Goal: Task Accomplishment & Management: Manage account settings

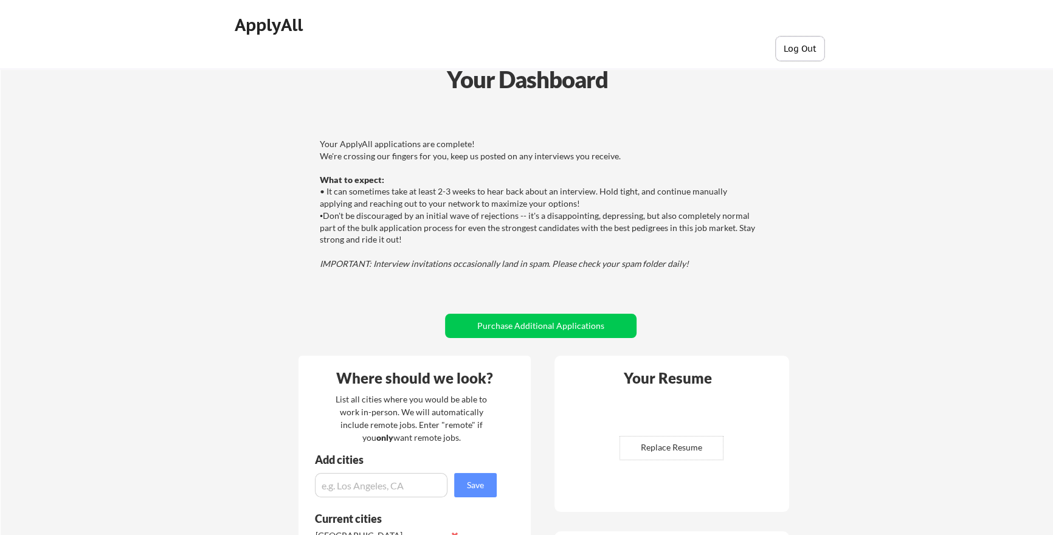
click at [807, 46] on button "Log Out" at bounding box center [800, 48] width 49 height 24
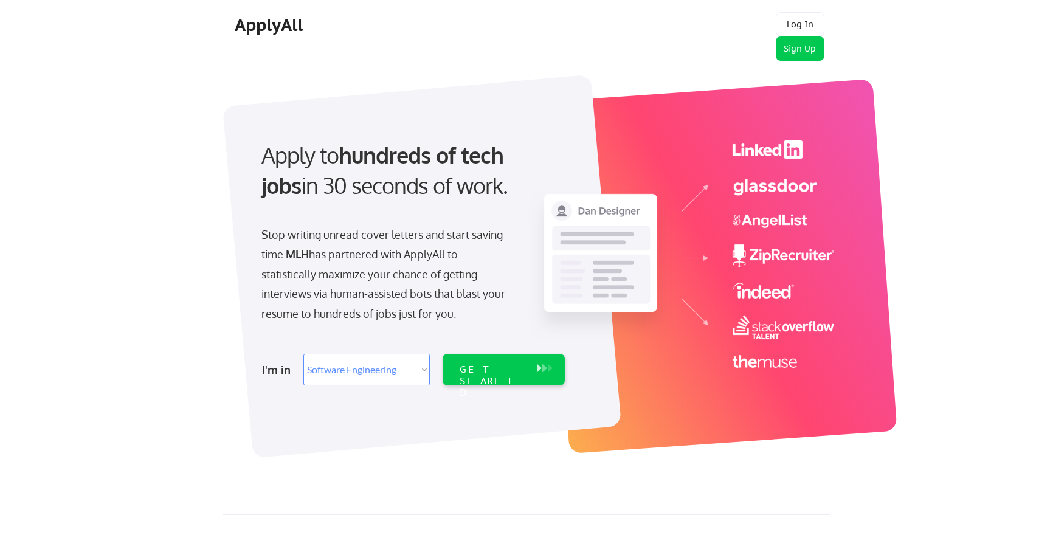
select select ""engineering""
select select ""product""
select select ""engineering""
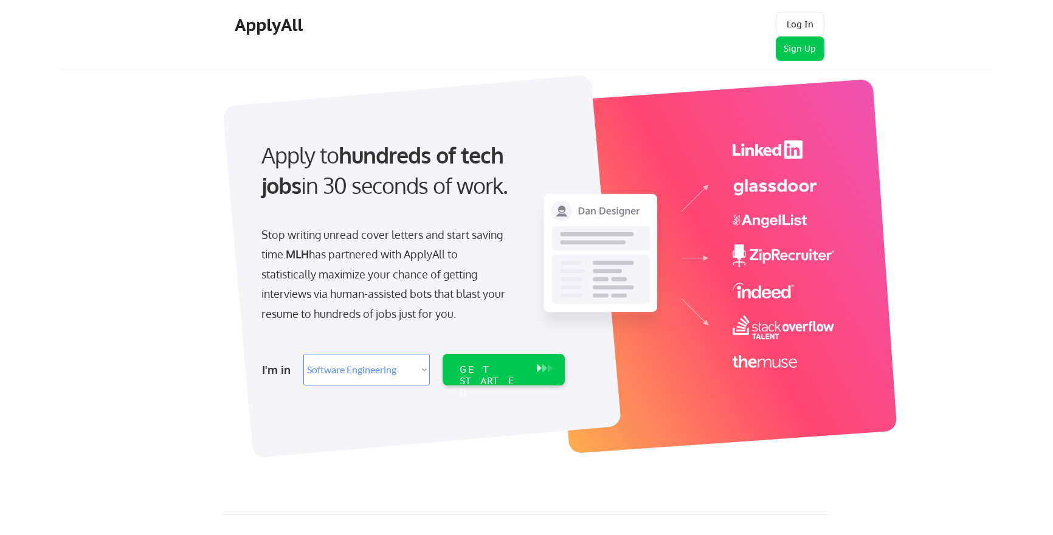
select select ""engineering""
click at [809, 16] on button "Log In" at bounding box center [800, 24] width 49 height 24
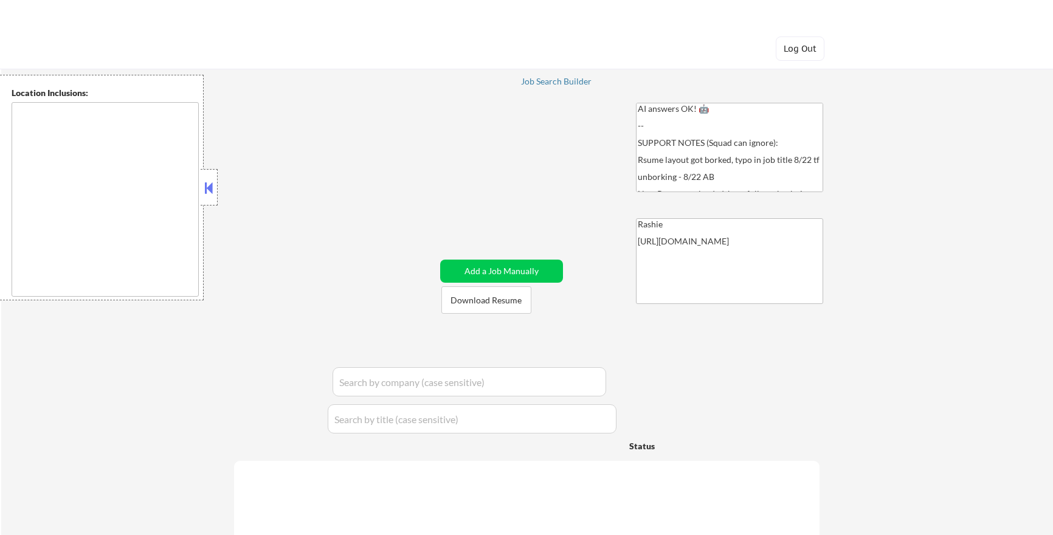
type textarea "[GEOGRAPHIC_DATA], [GEOGRAPHIC_DATA] [GEOGRAPHIC_DATA], [GEOGRAPHIC_DATA] [GEOG…"
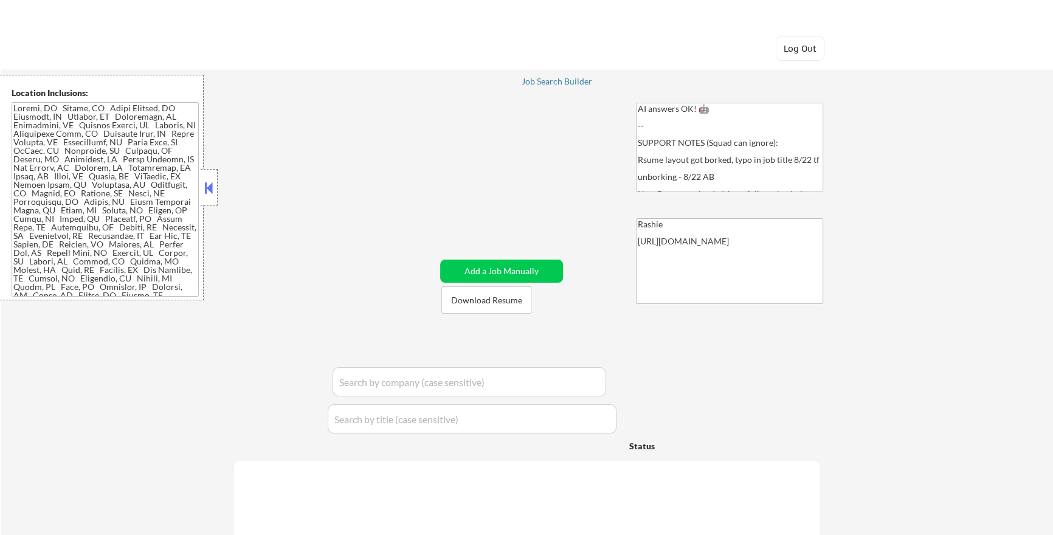
select select ""pending""
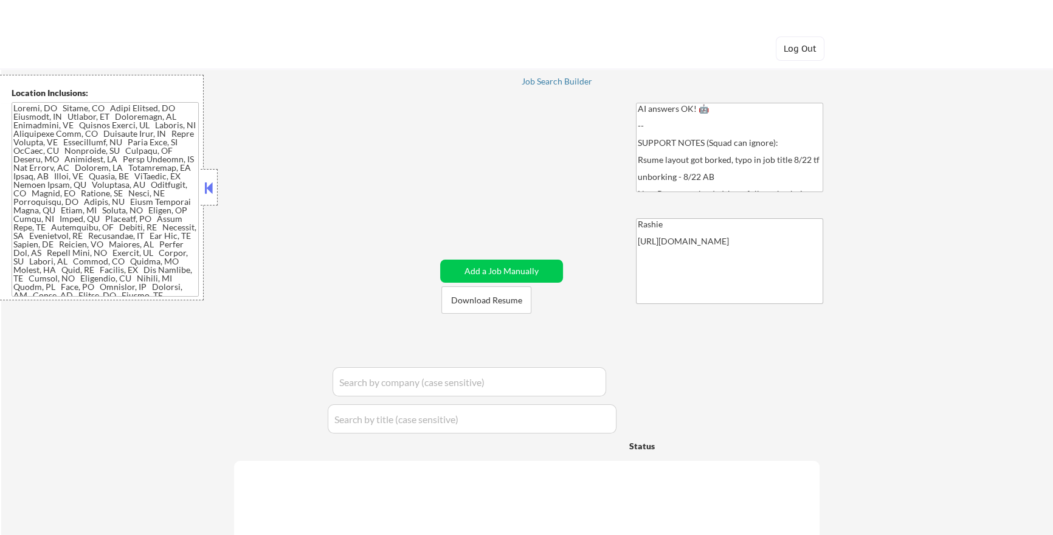
select select ""pending""
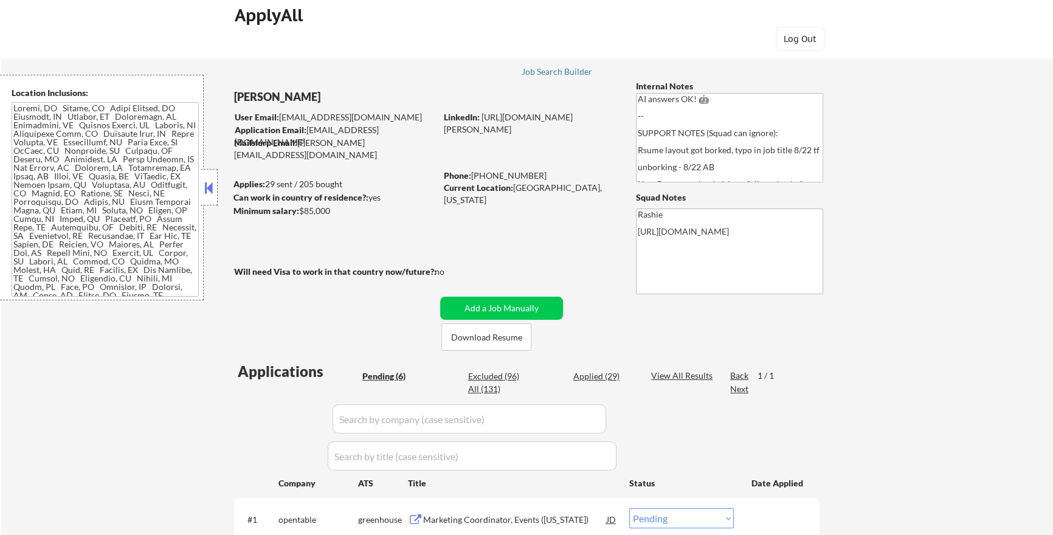
scroll to position [25, 0]
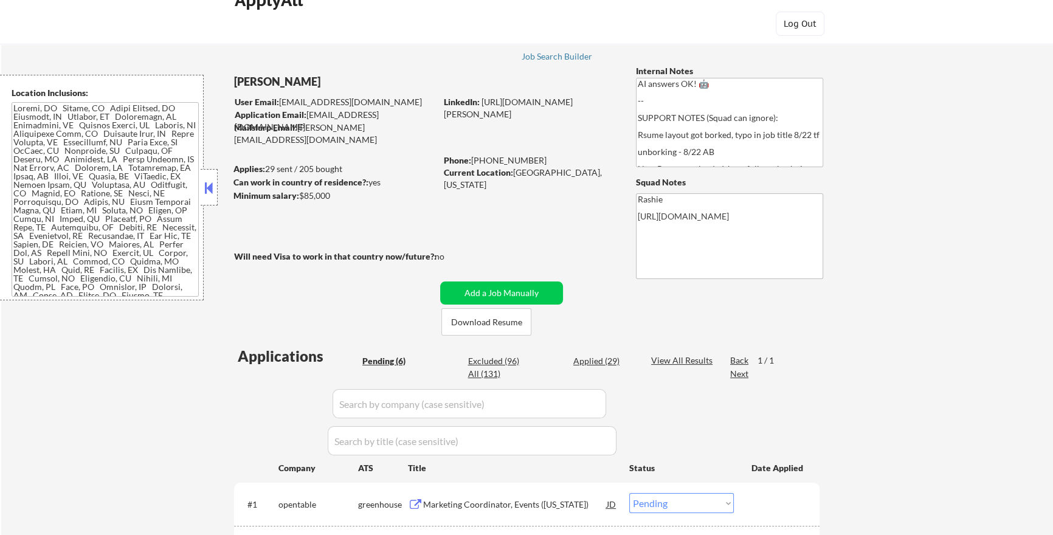
click at [595, 360] on div "Applied (29)" at bounding box center [603, 361] width 61 height 12
select select ""applied""
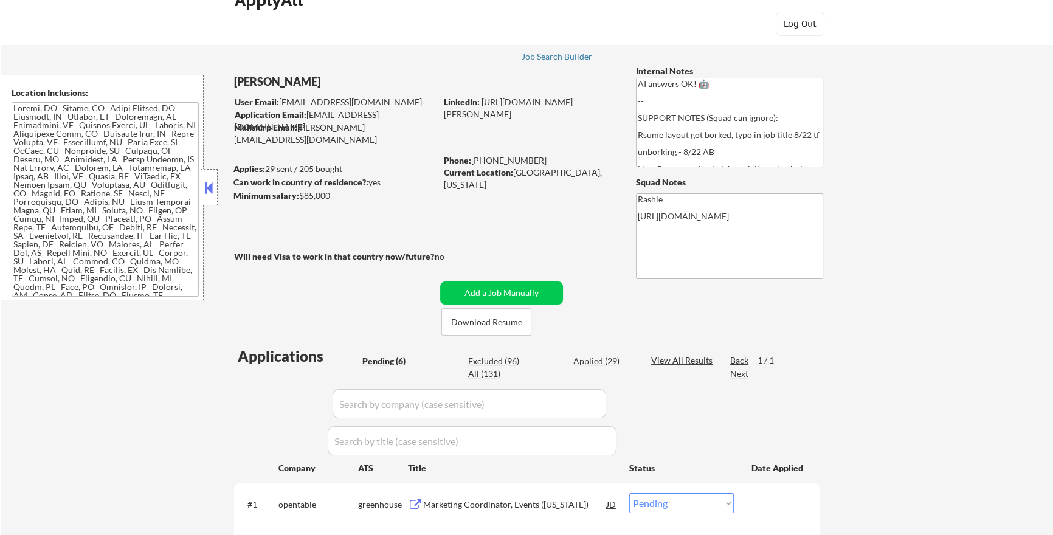
select select ""applied""
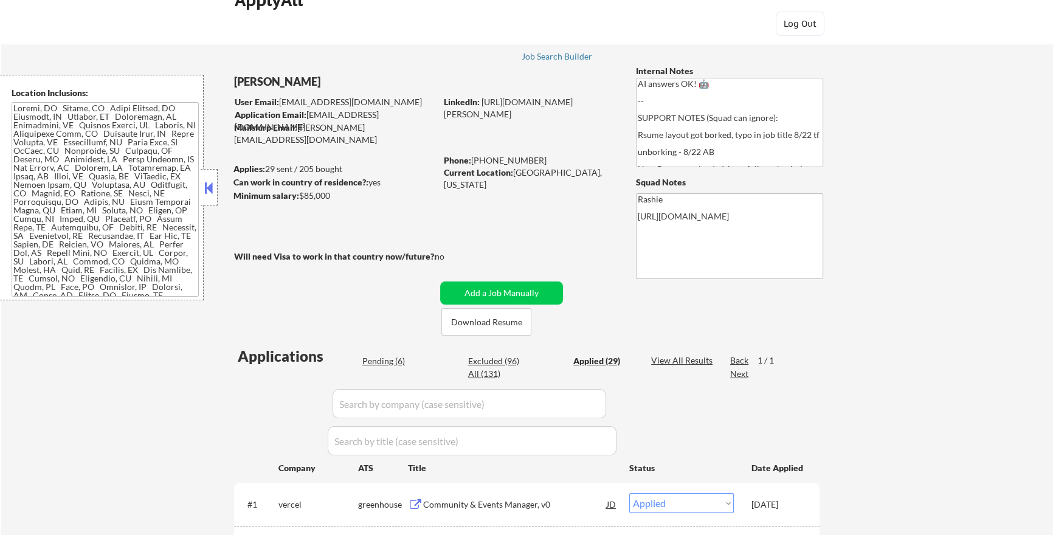
select select ""applied""
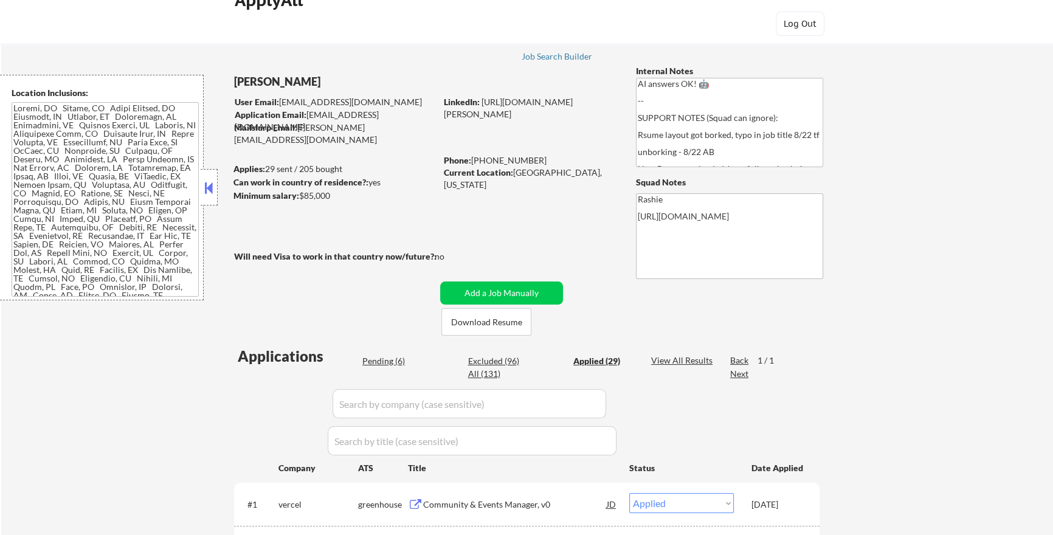
select select ""applied""
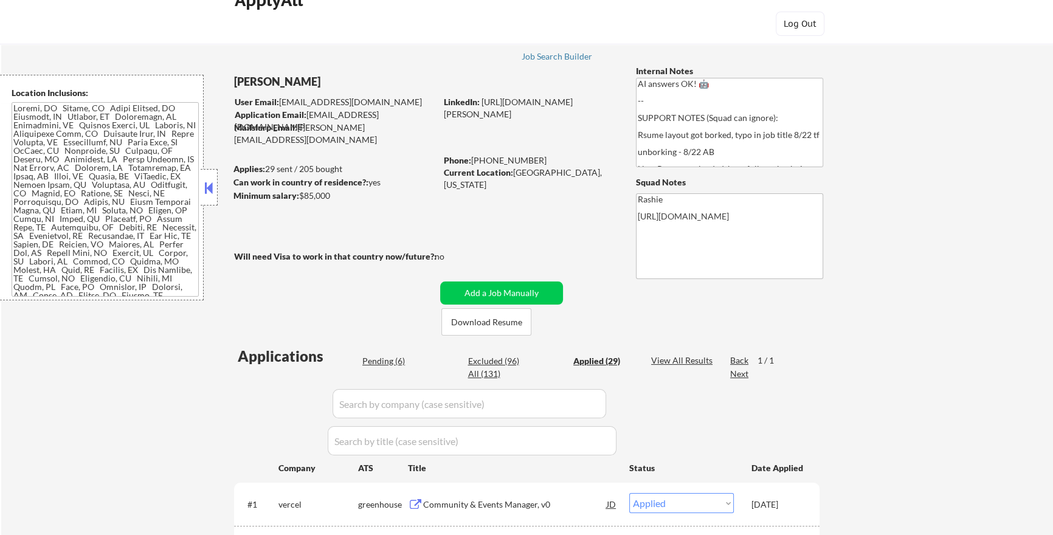
select select ""applied""
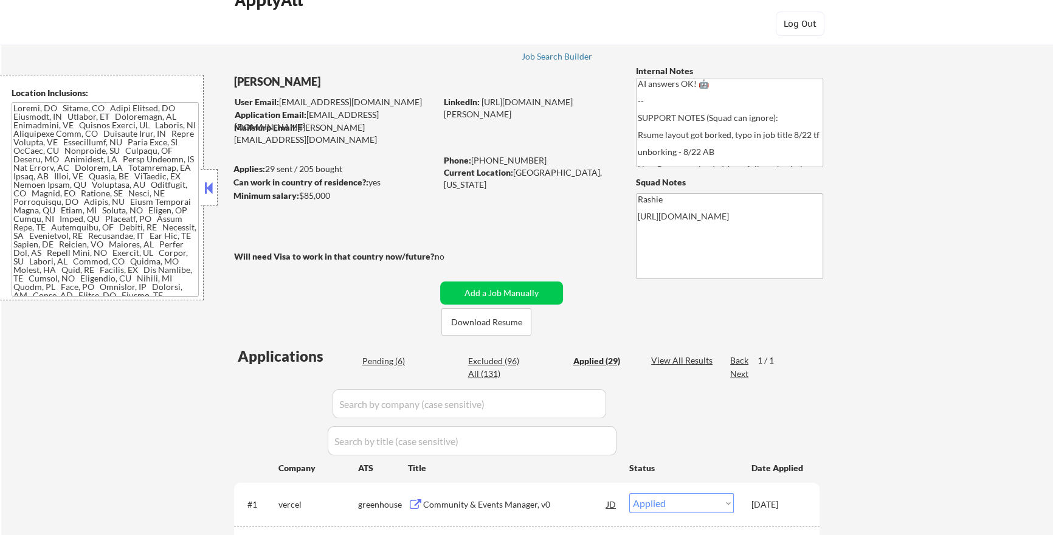
select select ""applied""
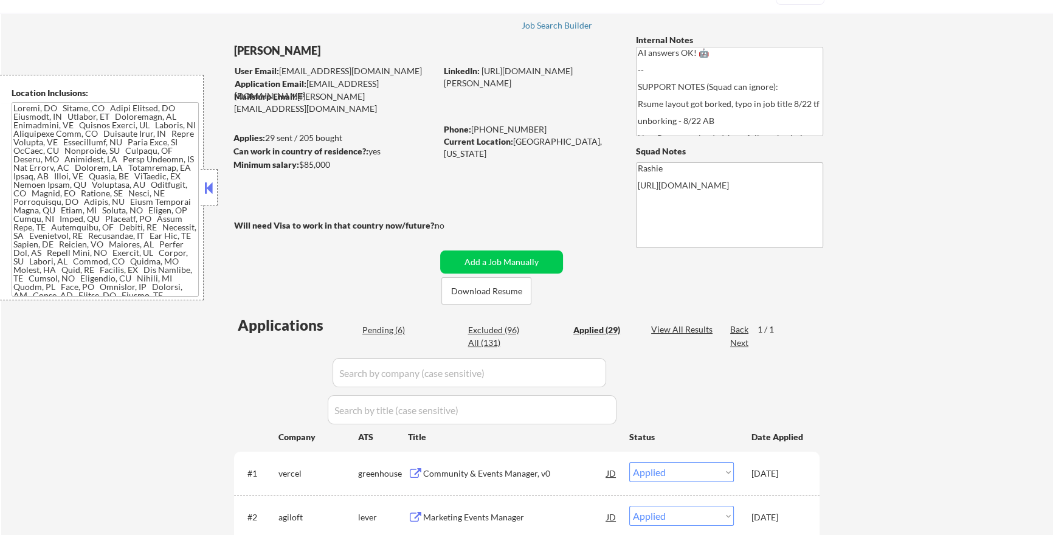
scroll to position [0, 0]
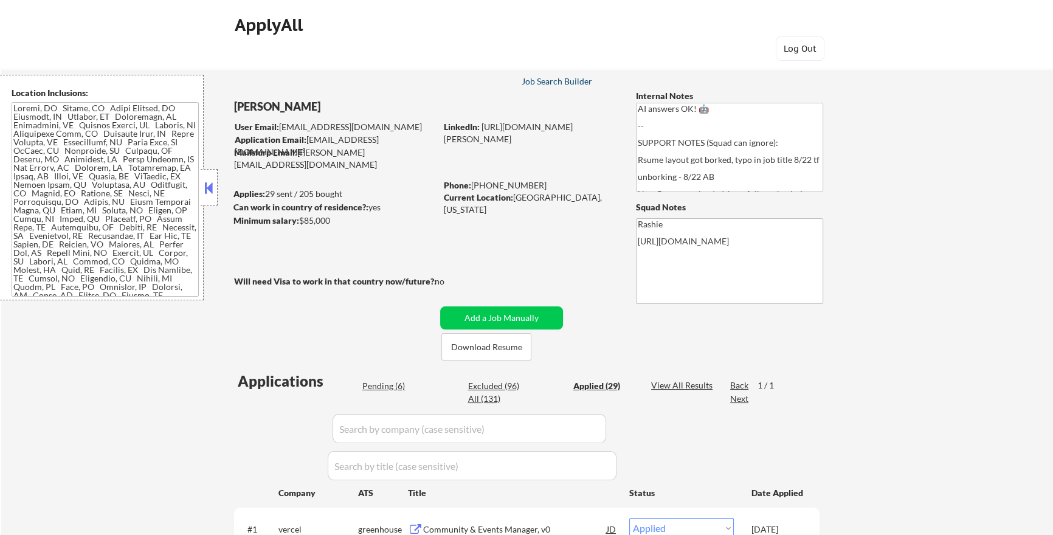
click at [550, 81] on div "Job Search Builder" at bounding box center [556, 81] width 71 height 9
select select ""pending""
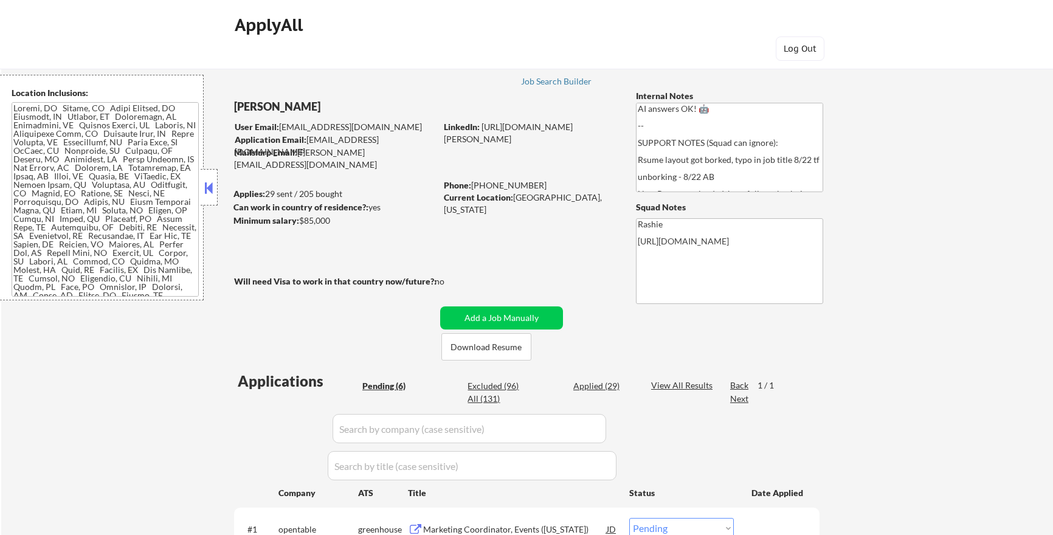
select select ""pending""
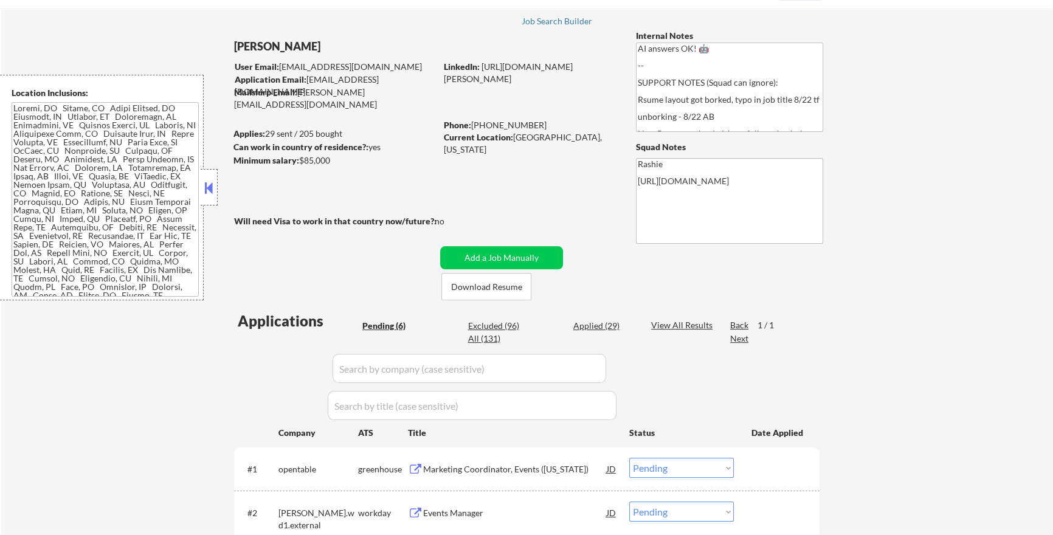
scroll to position [85, 0]
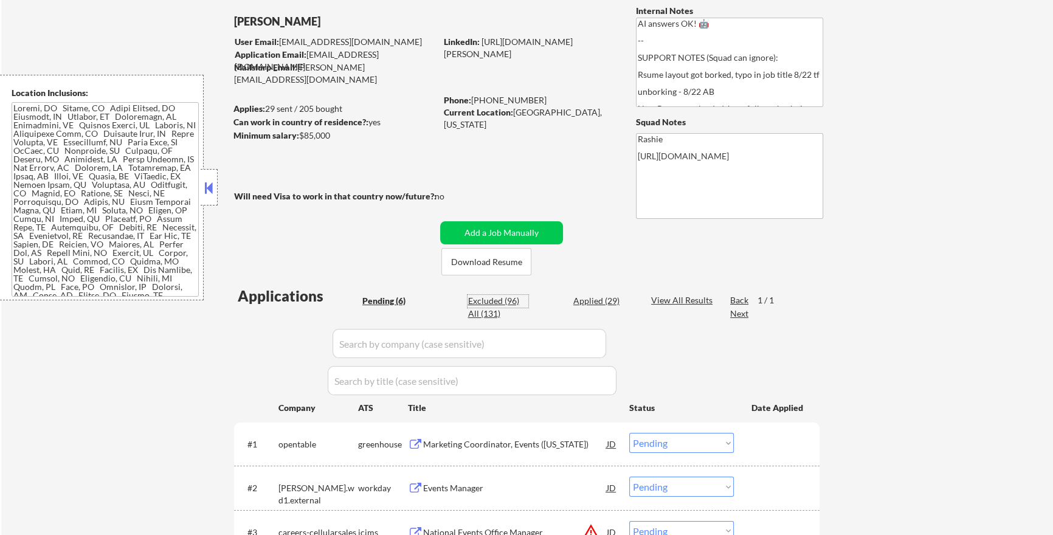
click at [510, 297] on div "Excluded (96)" at bounding box center [497, 301] width 61 height 12
select select ""excluded__other_""
select select ""excluded__expired_""
select select ""excluded__salary_""
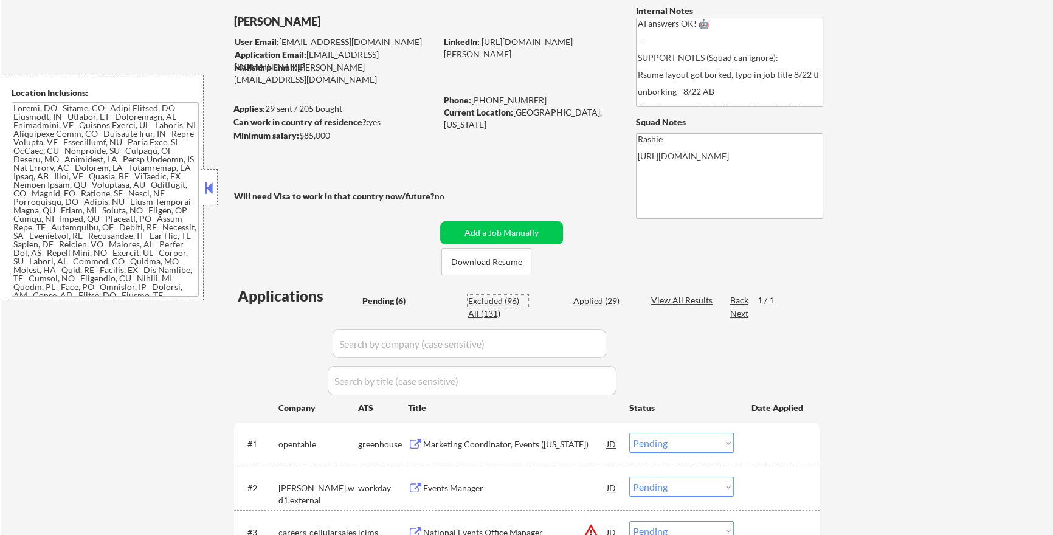
select select ""excluded__expired_""
select select ""excluded__location_""
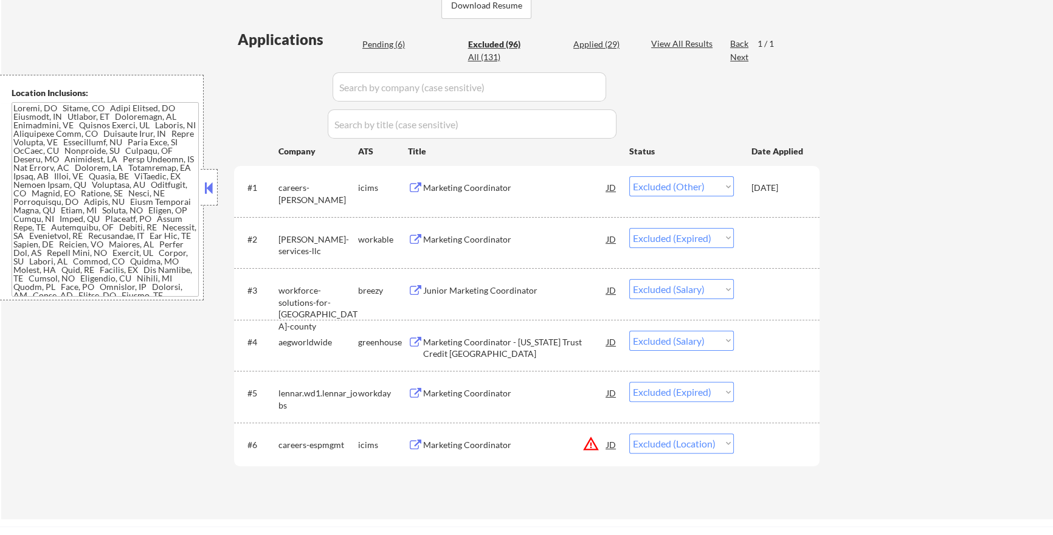
scroll to position [417, 0]
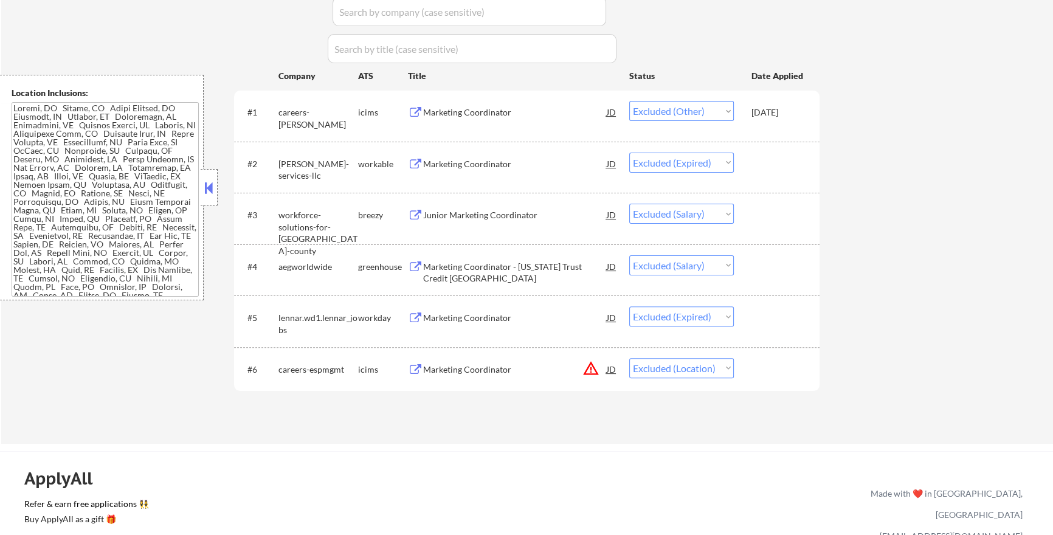
select select ""excluded__other_""
select select ""excluded__location_""
select select ""excluded__expired_""
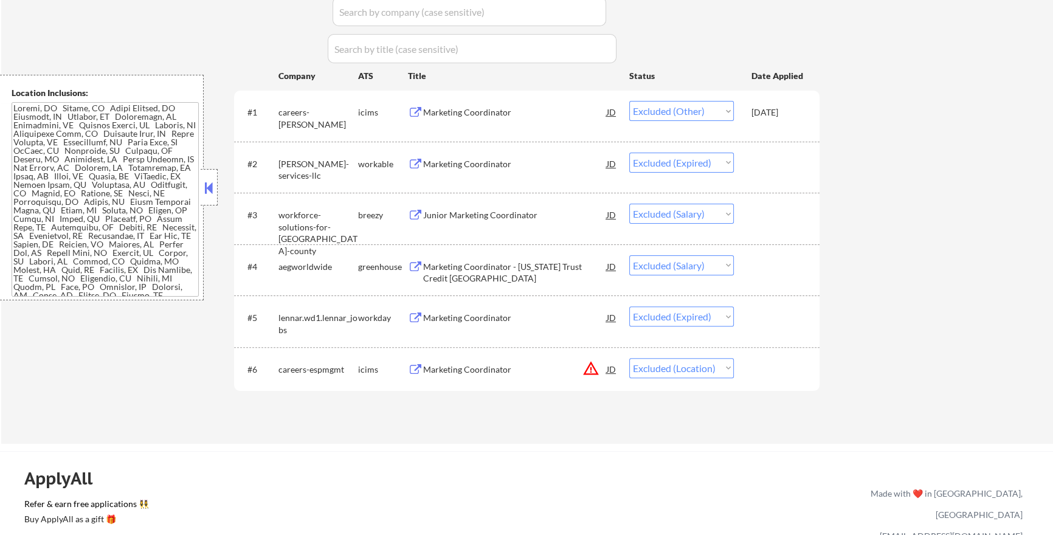
select select ""excluded__other_""
select select ""excluded__location_""
select select ""excluded__expired_""
select select ""excluded__other_""
select select ""excluded__location_""
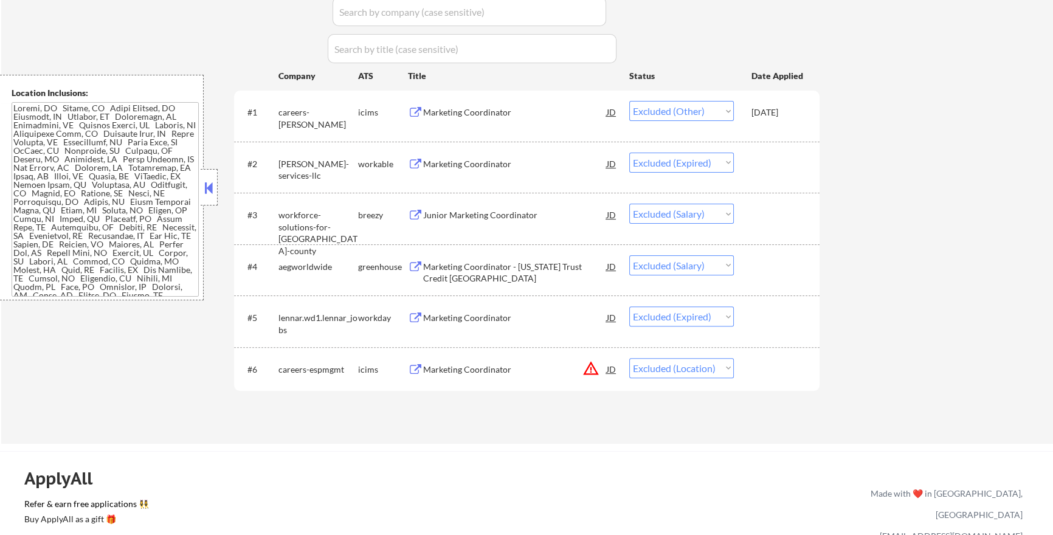
select select ""excluded__salary_""
select select ""excluded__bad_match_""
select select ""excluded""
select select ""excluded__other_""
select select ""excluded__location_""
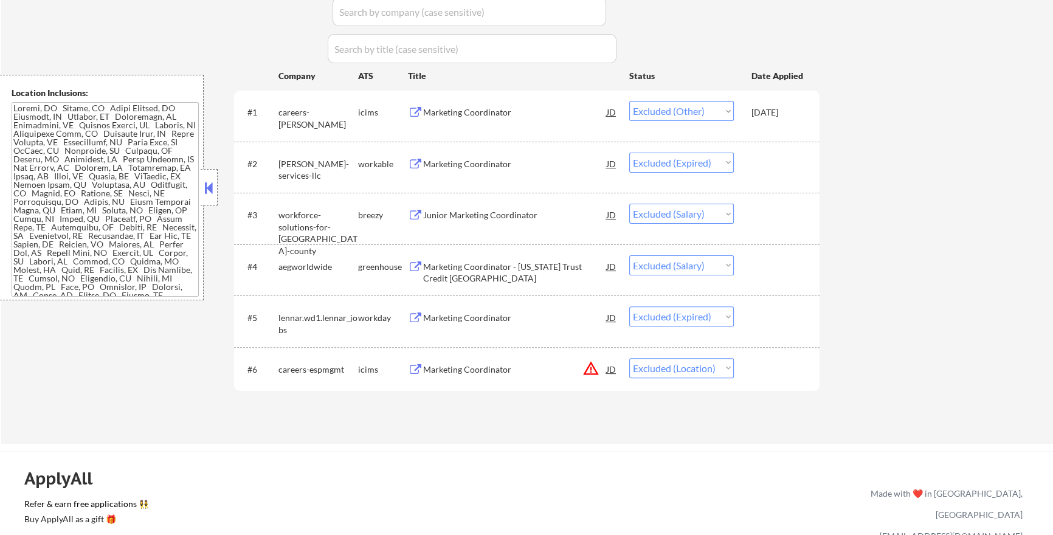
select select ""excluded__other_""
select select ""excluded__expired_""
select select ""excluded__other_""
select select ""excluded""
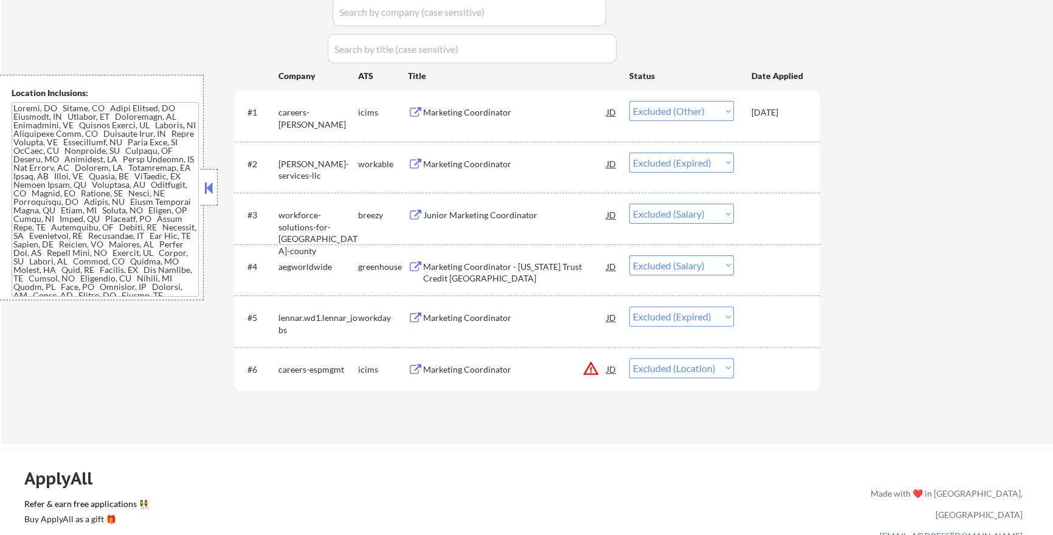
select select ""excluded__salary_""
select select ""excluded__location_""
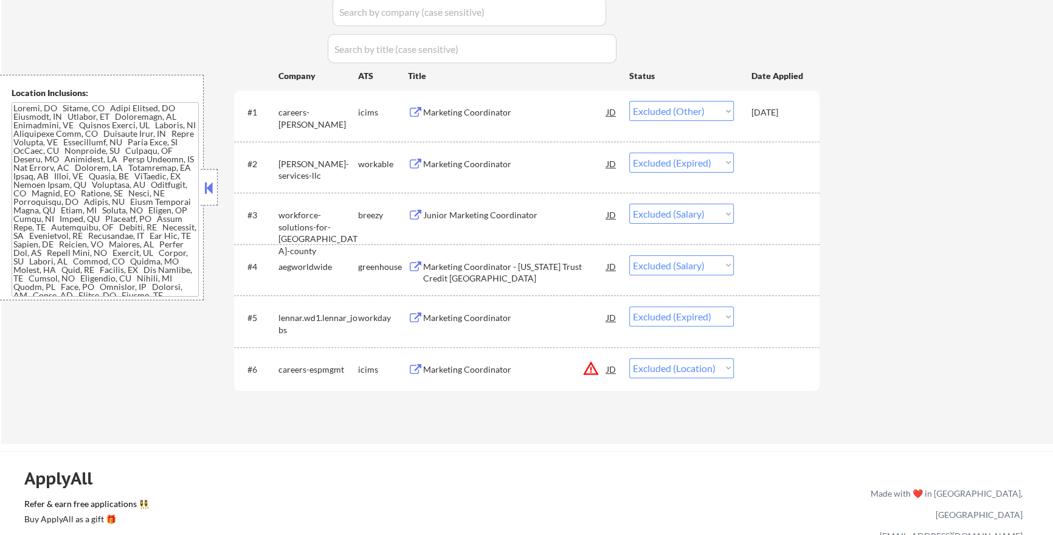
select select ""excluded__location_""
select select ""excluded__expired_""
select select ""excluded__other_""
select select ""excluded__salary_""
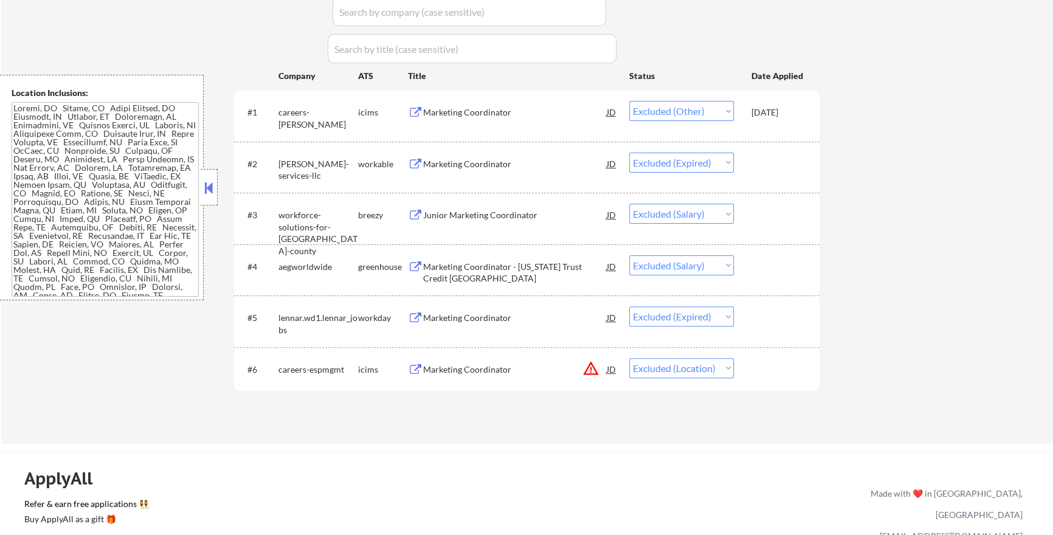
select select ""excluded__salary_""
select select ""excluded__expired_""
select select ""excluded__other_""
select select ""excluded__expired_""
select select ""excluded__location_""
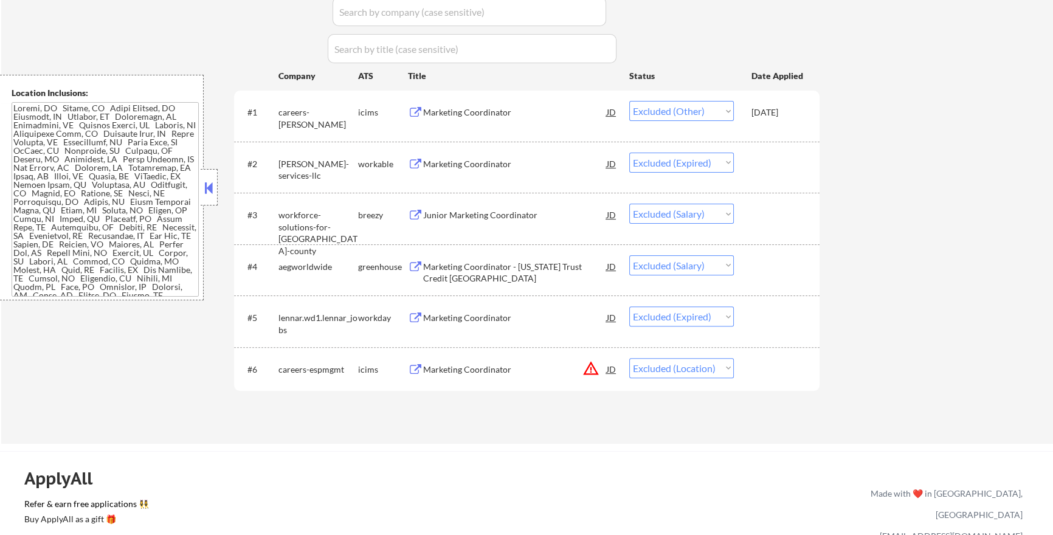
select select ""excluded__other_""
select select ""excluded__expired_""
select select ""excluded__other_""
select select ""excluded__location_""
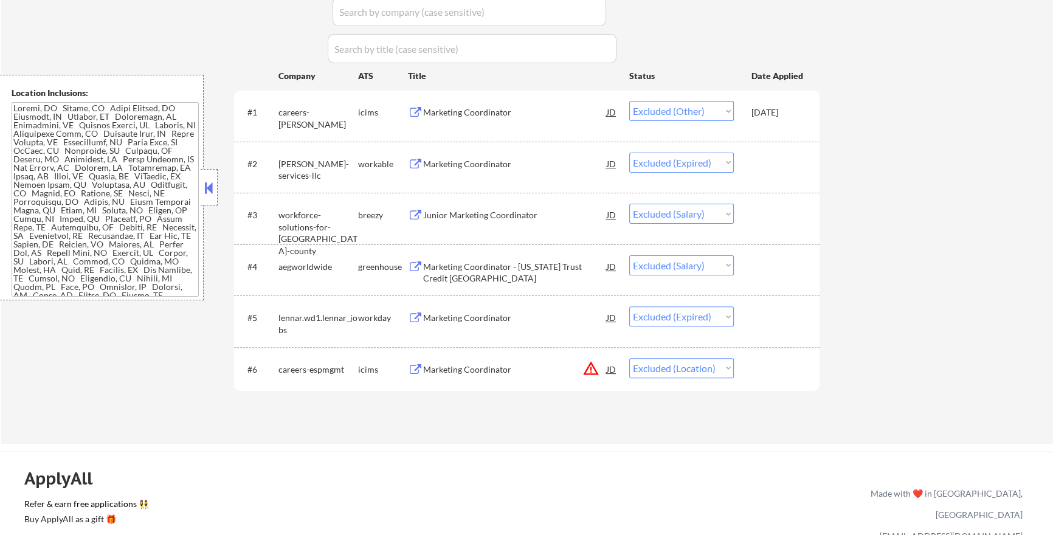
select select ""excluded__bad_match_""
select select ""excluded__location_""
select select ""excluded__other_""
select select ""excluded__salary_""
select select ""excluded__bad_match_""
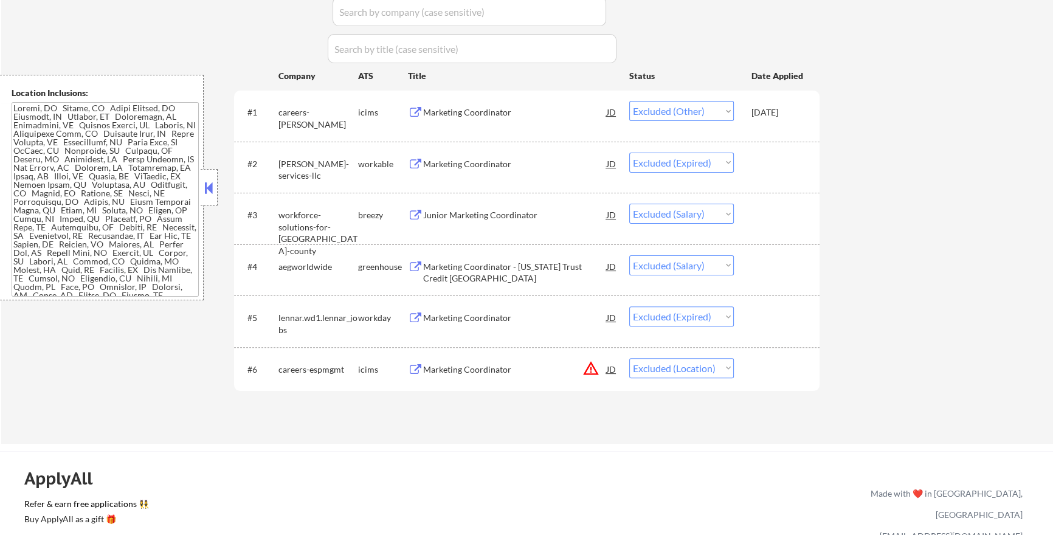
select select ""excluded__expired_""
select select ""excluded__location_""
select select ""excluded""
select select ""excluded__other_""
select select ""excluded__expired_""
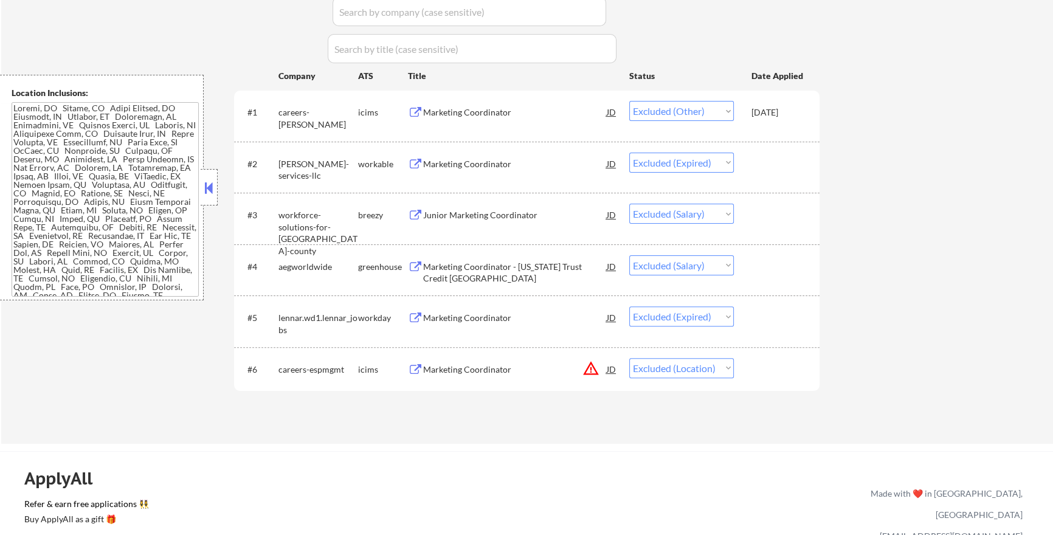
select select ""excluded__location_""
select select ""excluded__salary_""
select select ""excluded__other_""
select select ""excluded__location_""
select select ""excluded__other_""
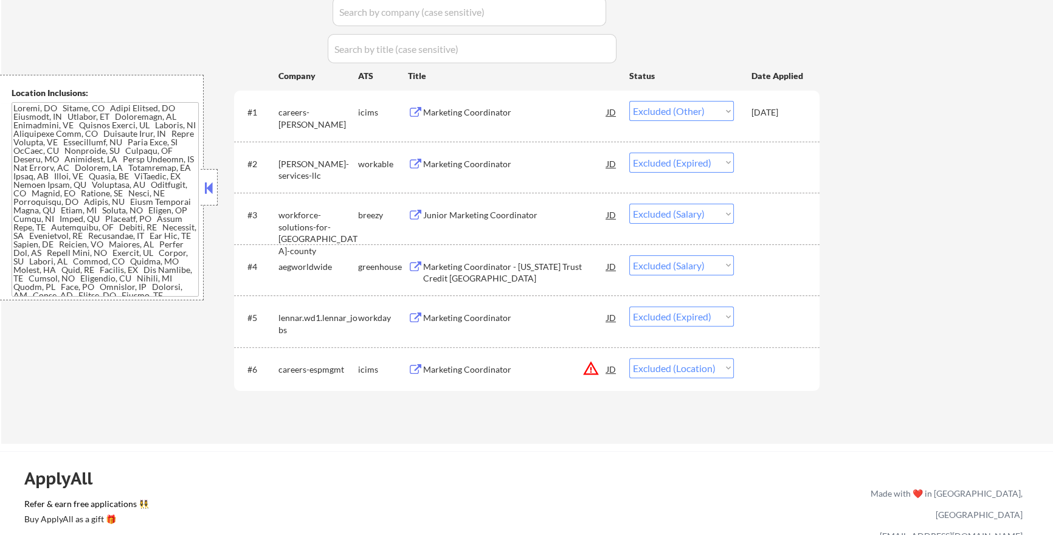
select select ""excluded__expired_""
select select ""excluded""
select select ""excluded__location_""
select select ""excluded__expired_""
select select ""excluded__other_""
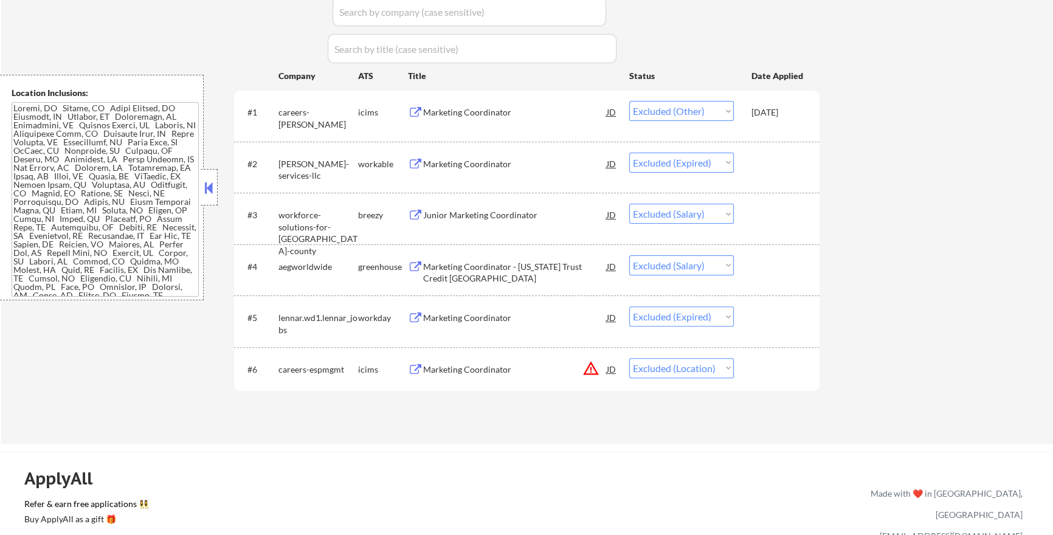
select select ""excluded__expired_""
select select ""excluded__bad_match_""
select select ""excluded__expired_""
select select ""excluded__location_""
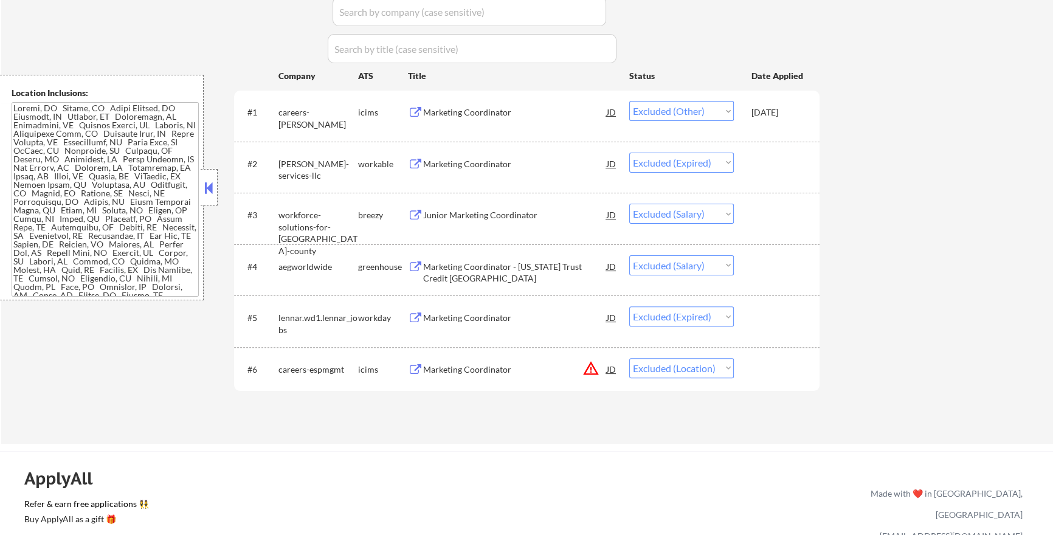
select select ""excluded__location_""
select select ""excluded__other_""
select select ""excluded__expired_""
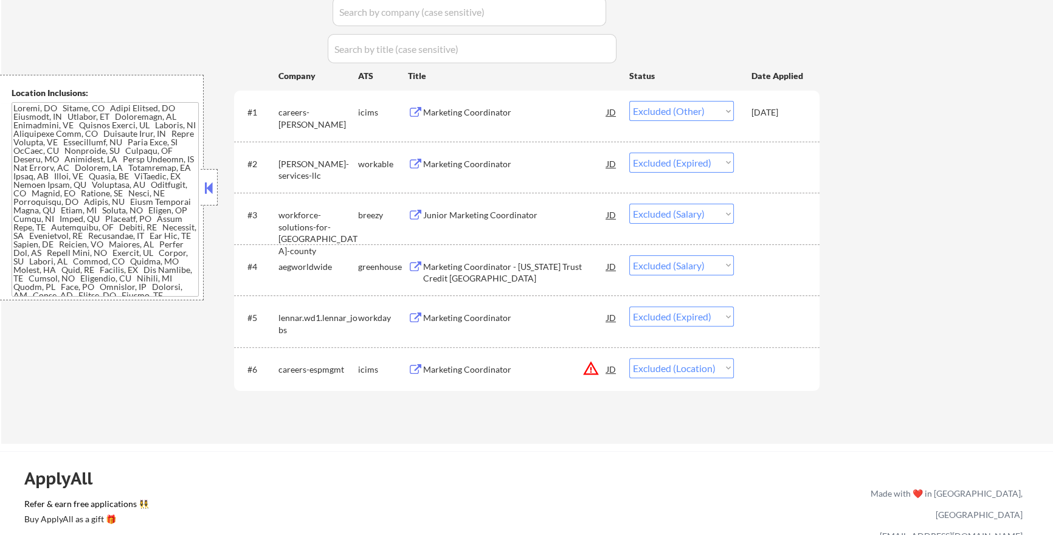
select select ""excluded__location_""
select select ""excluded__bad_match_""
select select ""excluded__other_""
select select ""excluded__expired_""
select select ""excluded__other_""
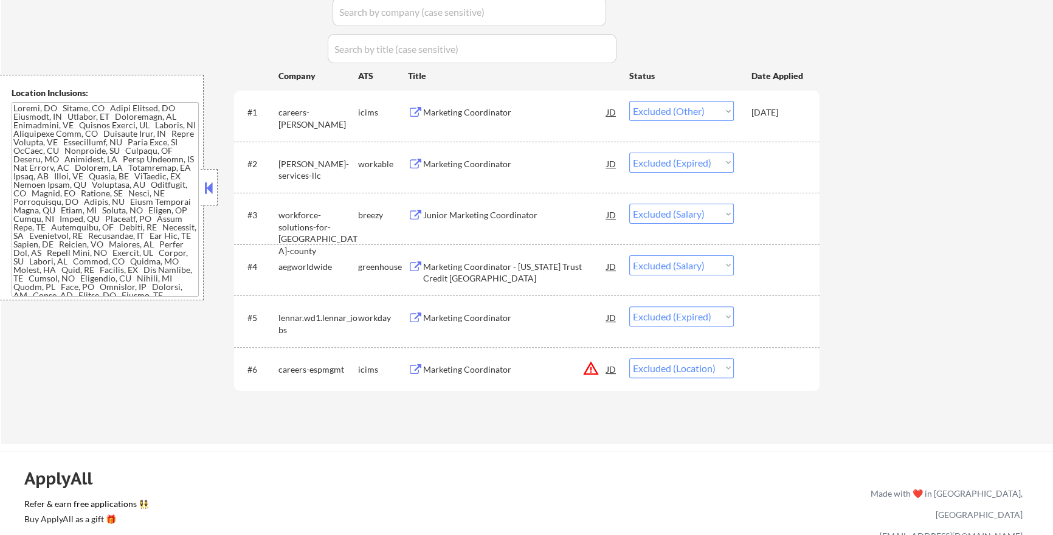
select select ""excluded__expired_""
select select ""excluded__bad_match_""
select select ""excluded__location_""
select select ""excluded__other_""
select select ""excluded__bad_match_""
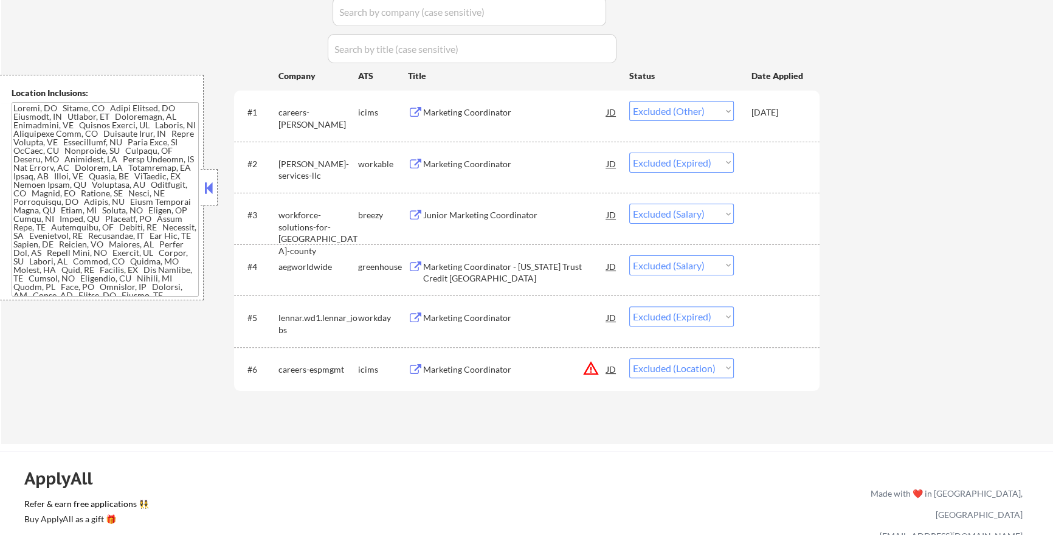
select select ""excluded__location_""
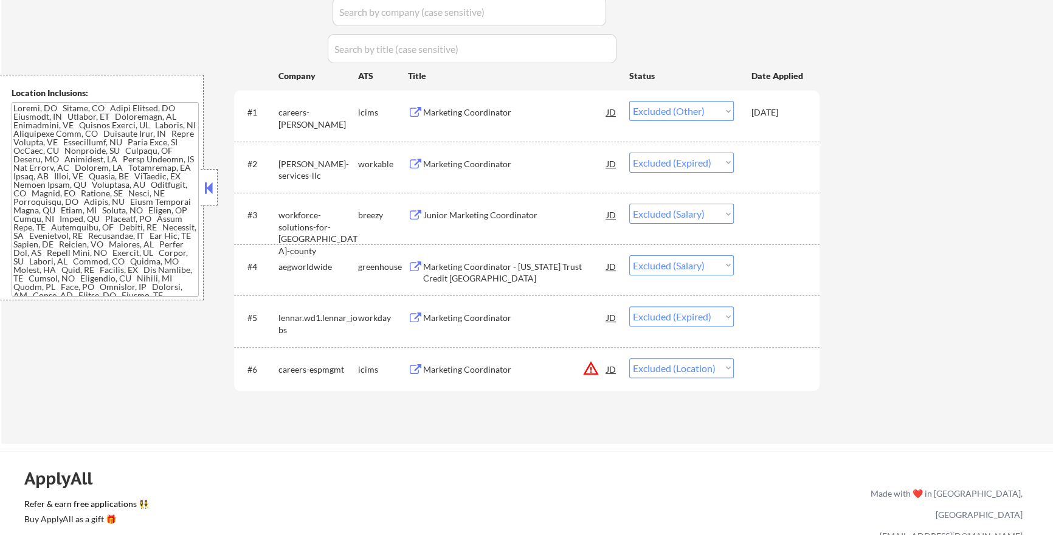
select select ""excluded__location_""
select select ""excluded__salary_""
select select ""excluded__bad_match_""
select select ""excluded__other_""
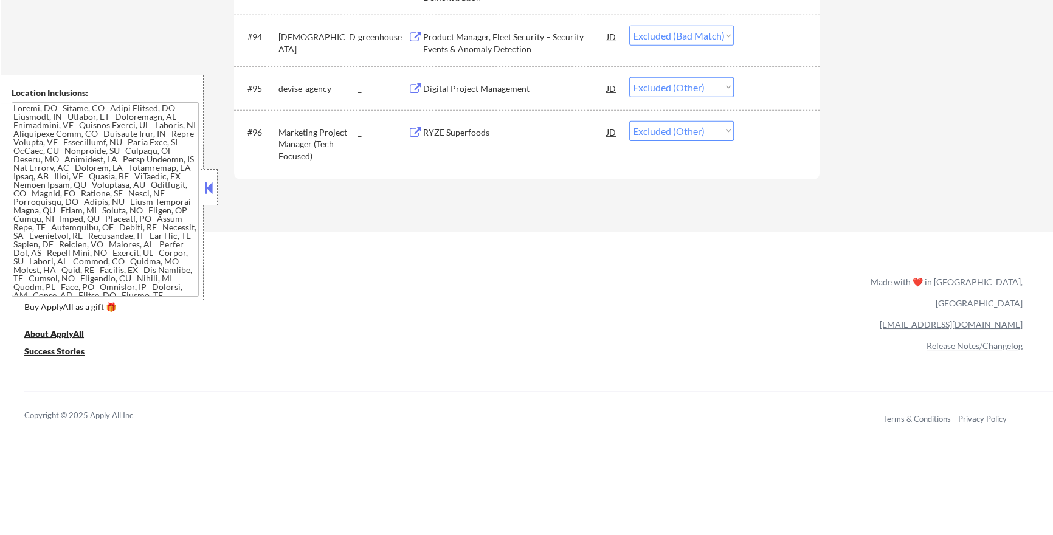
scroll to position [4762, 0]
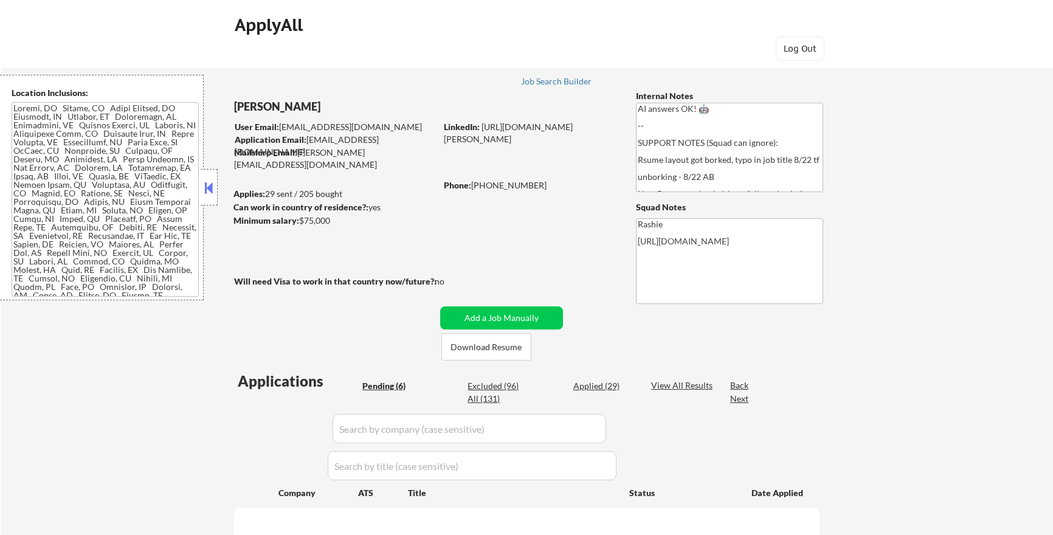
select select ""pending""
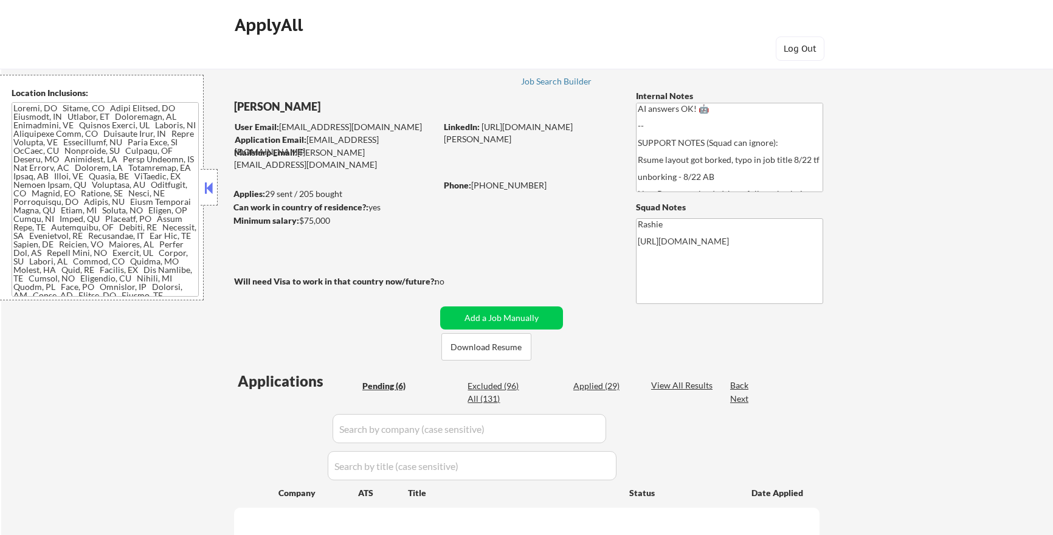
select select ""pending""
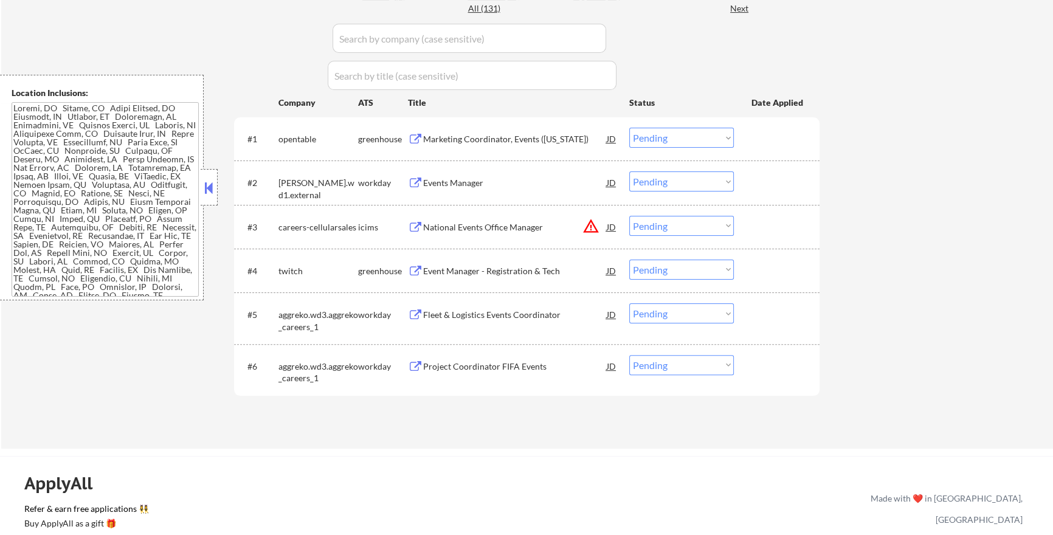
scroll to position [386, 0]
